Goal: Task Accomplishment & Management: Use online tool/utility

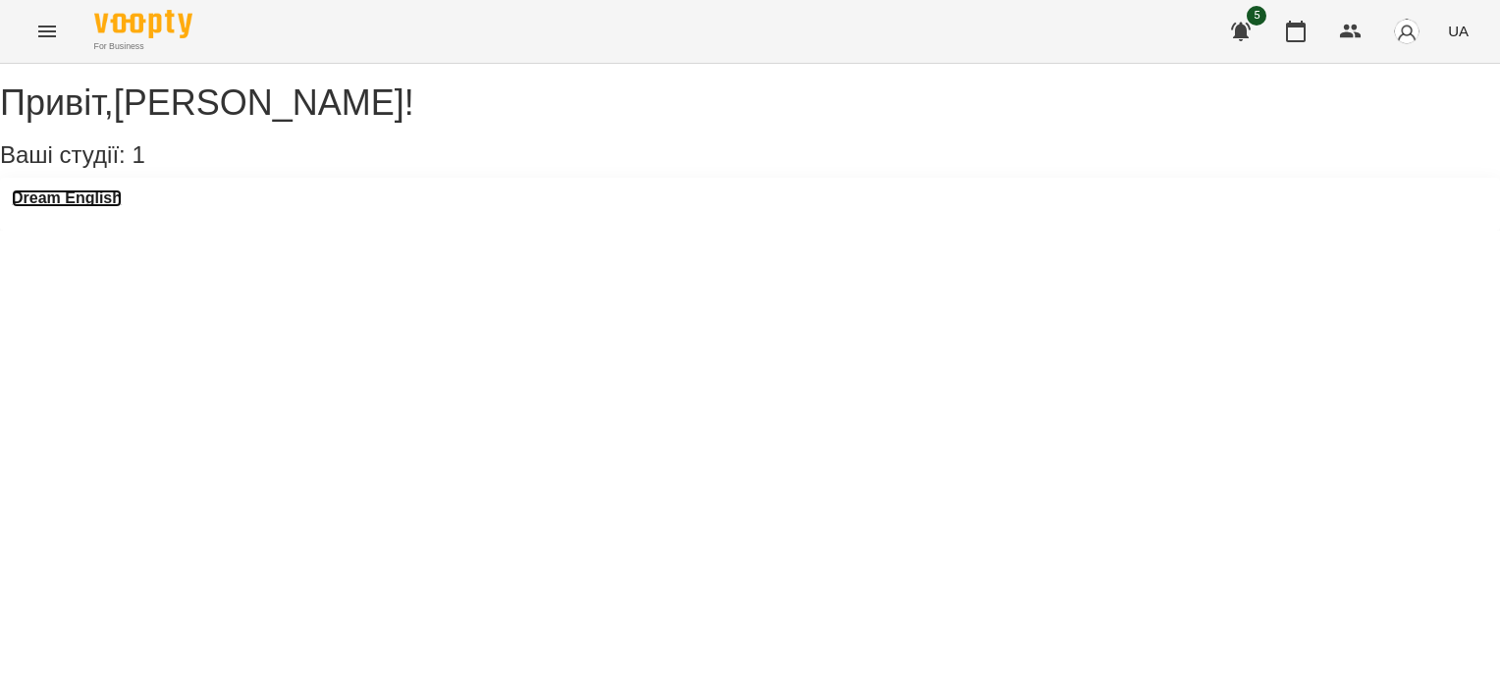
click at [86, 207] on h3 "Dream English" at bounding box center [67, 198] width 110 height 18
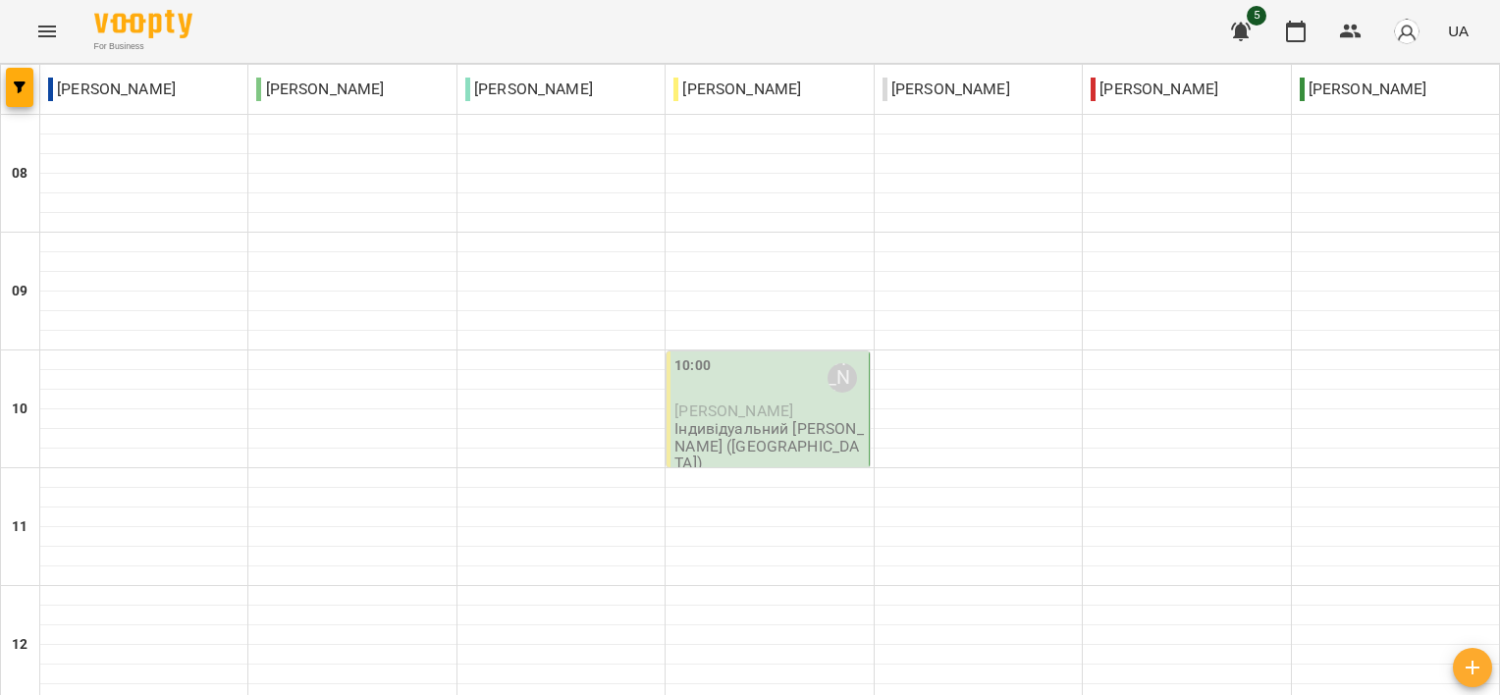
click at [748, 415] on span "[PERSON_NAME]" at bounding box center [733, 410] width 119 height 19
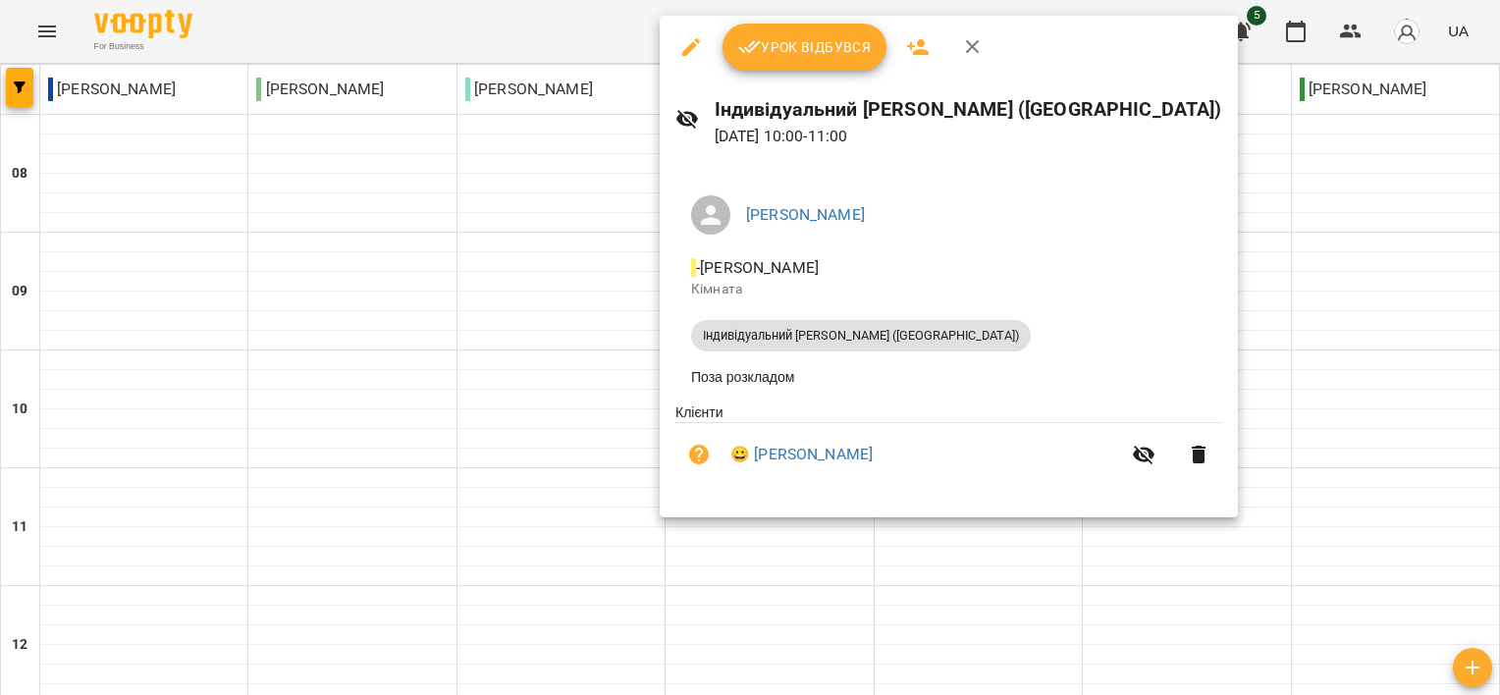
click at [803, 31] on button "Урок відбувся" at bounding box center [804, 47] width 165 height 47
